Goal: Information Seeking & Learning: Find specific fact

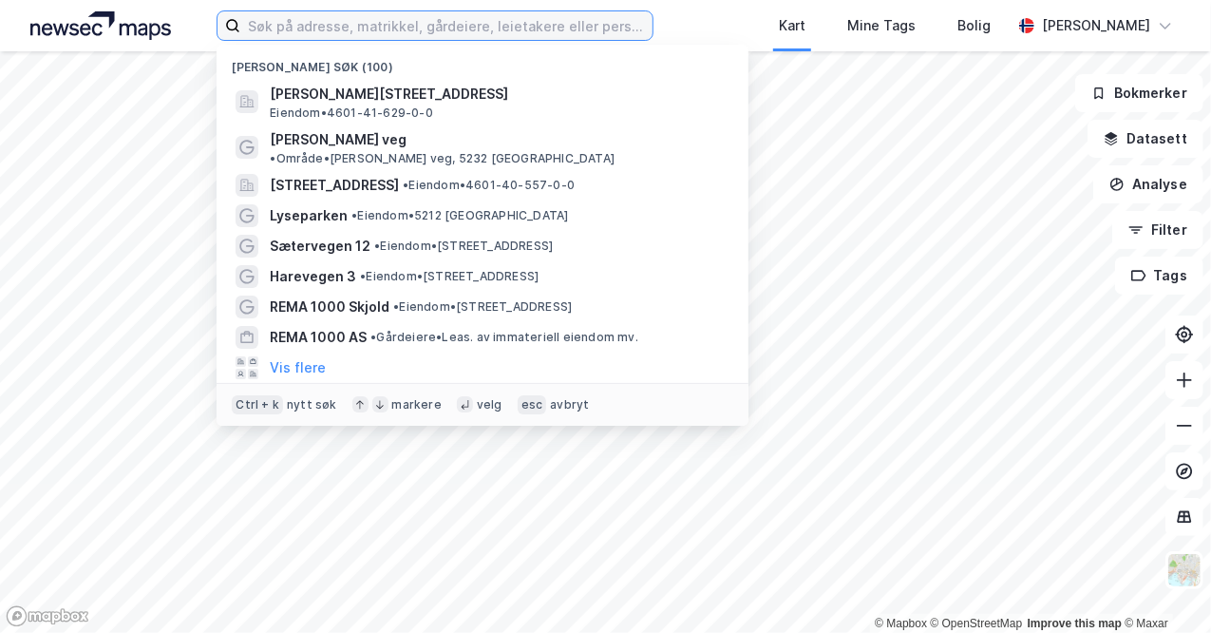
click at [395, 23] on input at bounding box center [446, 25] width 412 height 28
paste input "Bleivassvegen 105 AS."
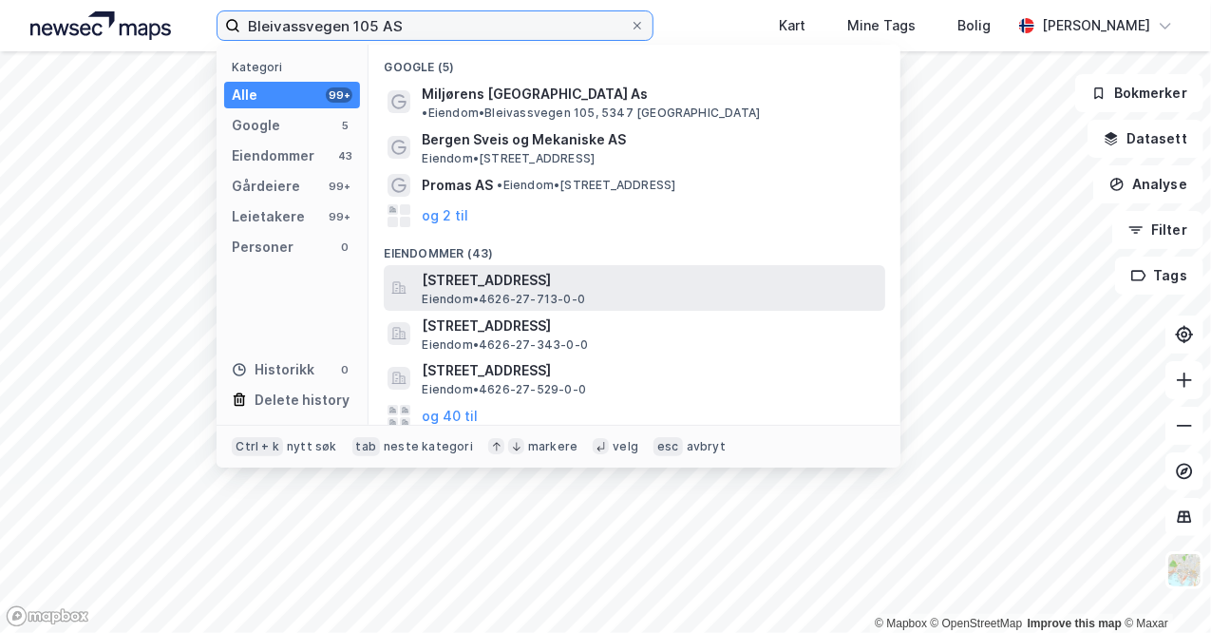
type input "Bleivassvegen 105 AS"
click at [507, 272] on span "[STREET_ADDRESS]" at bounding box center [650, 280] width 456 height 23
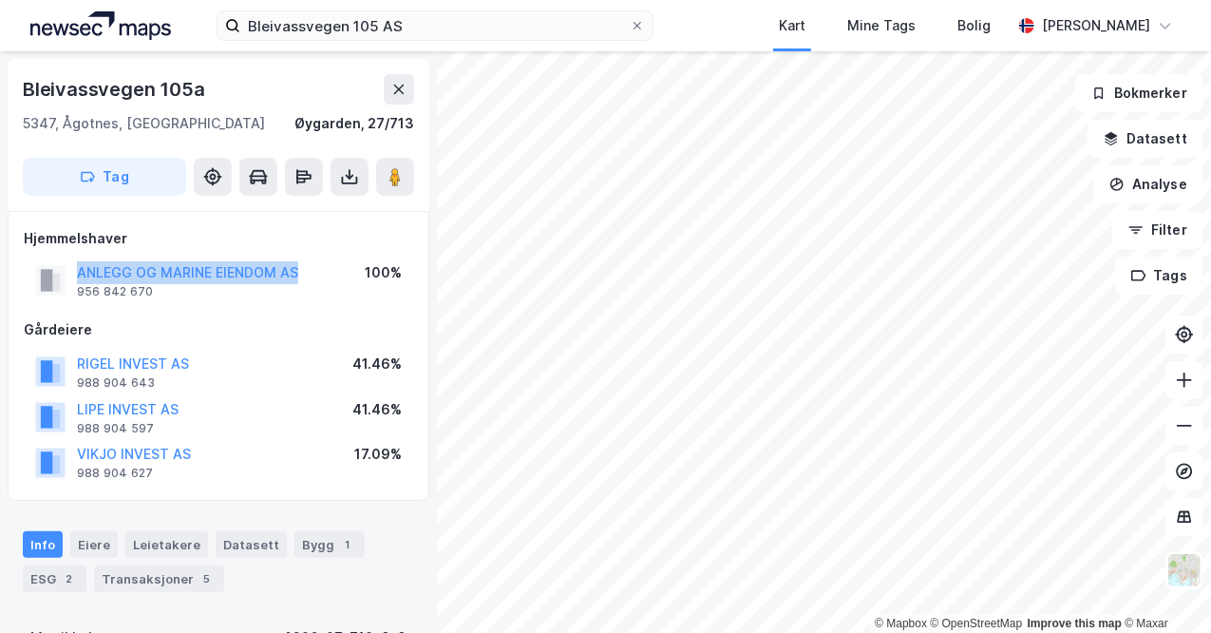
drag, startPoint x: 314, startPoint y: 270, endPoint x: 67, endPoint y: 272, distance: 247.0
click at [67, 272] on div "ANLEGG OG MARINE EIENDOM AS 956 842 670 100%" at bounding box center [218, 280] width 389 height 46
copy button "ANLEGG OG MARINE EIENDOM AS"
